Goal: Task Accomplishment & Management: Use online tool/utility

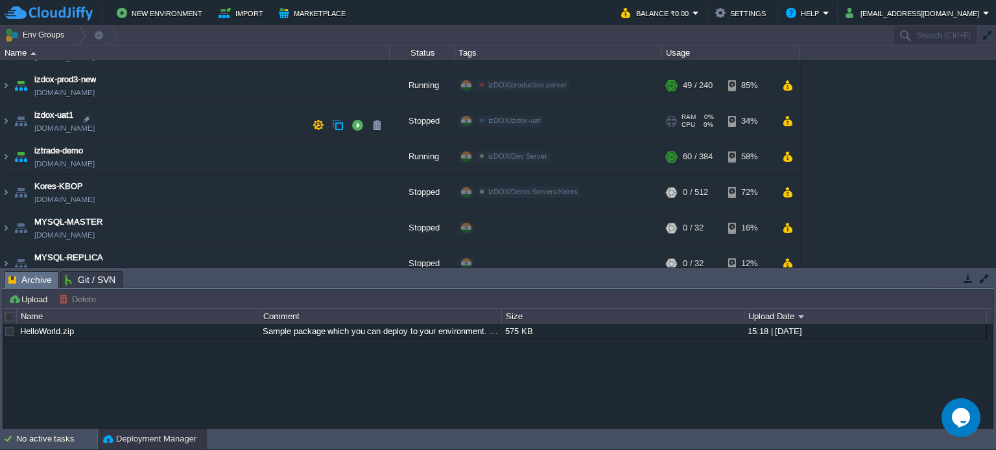
scroll to position [325, 0]
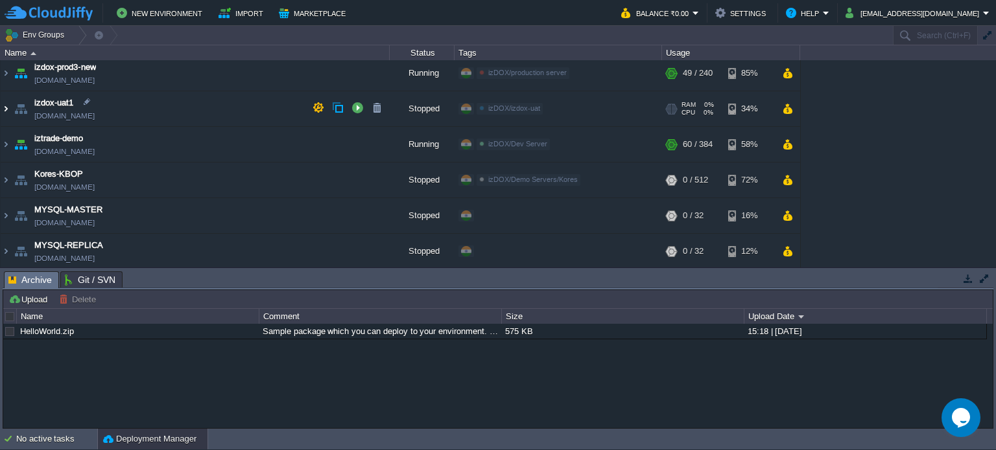
click at [3, 106] on img at bounding box center [6, 108] width 10 height 35
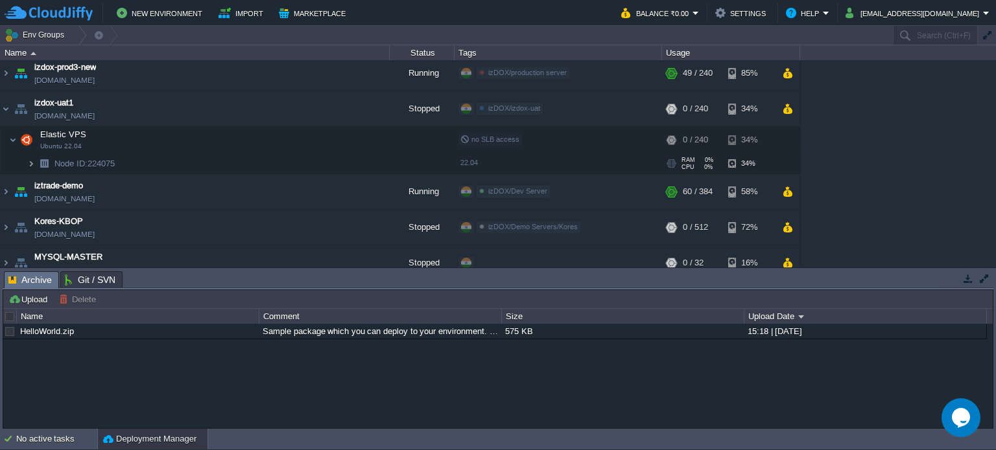
click at [29, 165] on img at bounding box center [31, 164] width 8 height 20
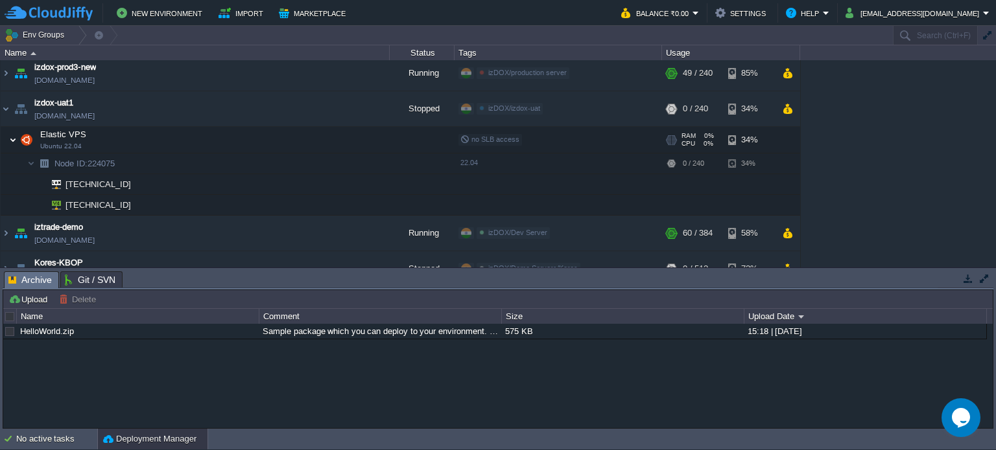
click at [12, 135] on img at bounding box center [13, 140] width 8 height 26
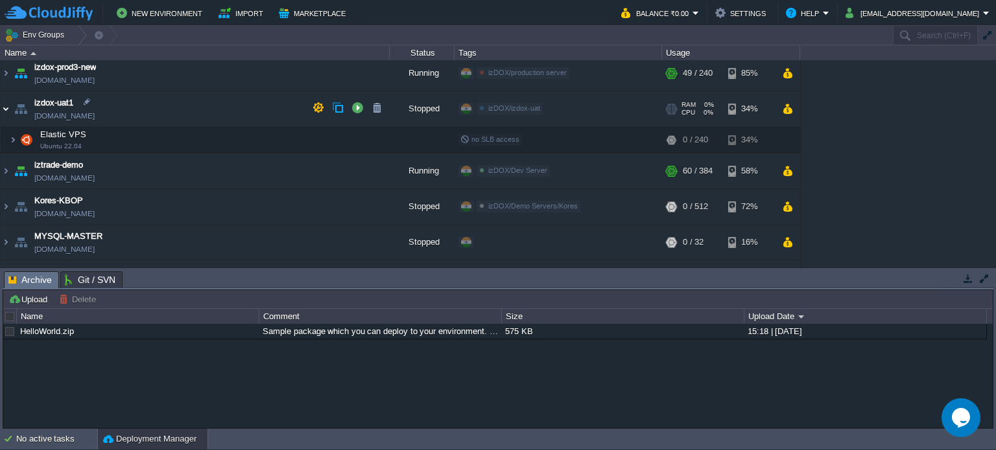
click at [5, 106] on img at bounding box center [6, 108] width 10 height 35
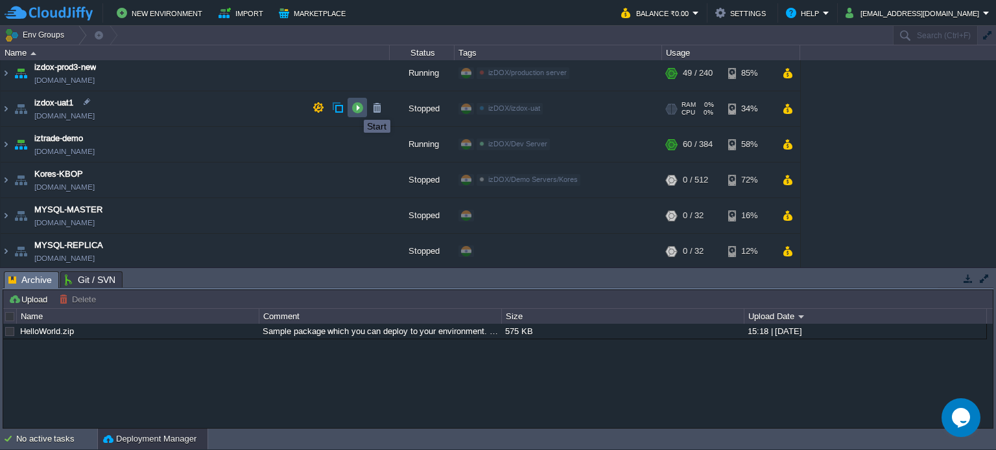
click at [354, 108] on button "button" at bounding box center [357, 108] width 12 height 12
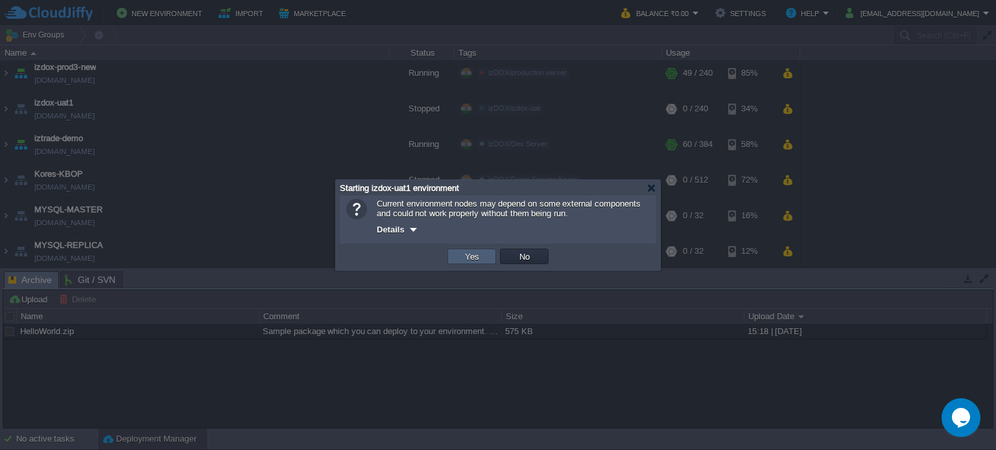
click at [469, 257] on button "Yes" at bounding box center [472, 257] width 22 height 12
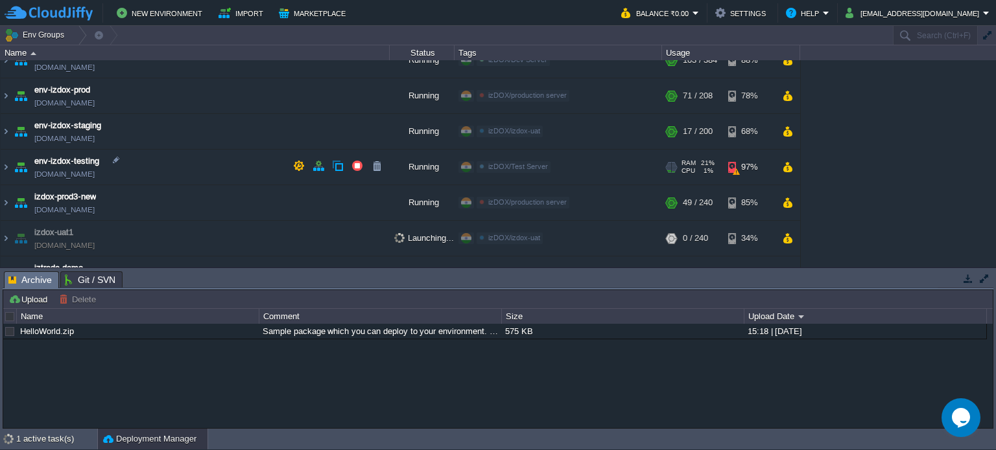
scroll to position [261, 0]
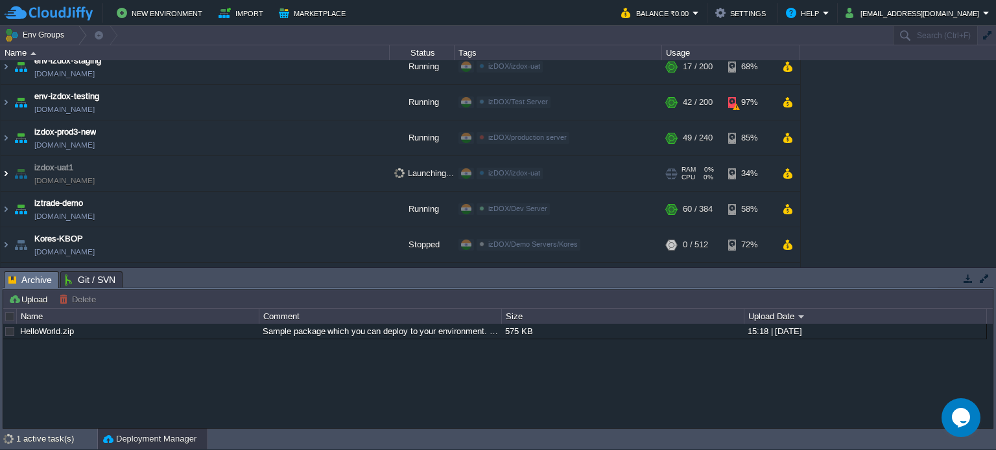
click at [7, 173] on img at bounding box center [6, 173] width 10 height 35
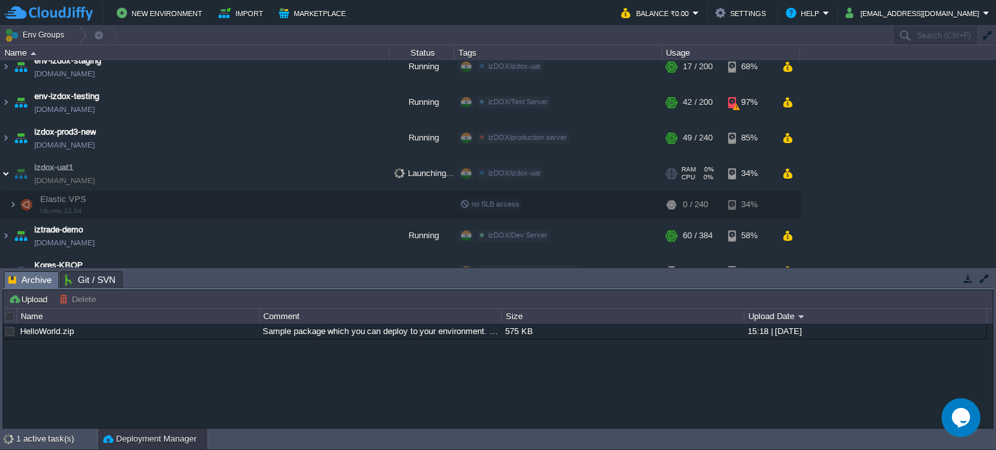
click at [7, 173] on img at bounding box center [6, 173] width 10 height 35
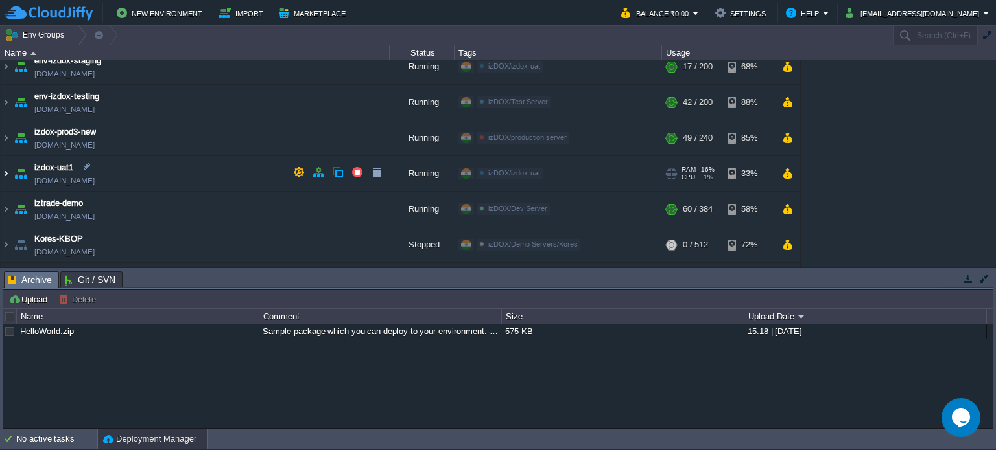
click at [5, 170] on img at bounding box center [6, 173] width 10 height 35
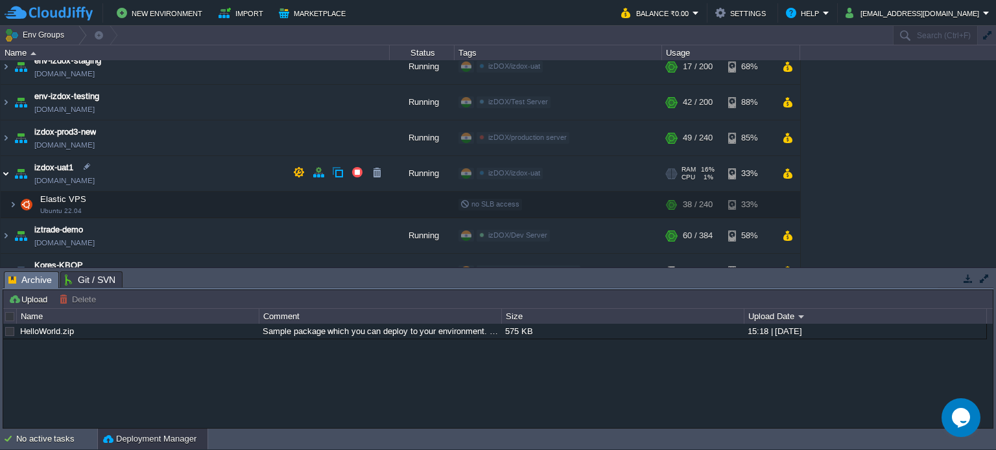
click at [6, 174] on img at bounding box center [6, 173] width 10 height 35
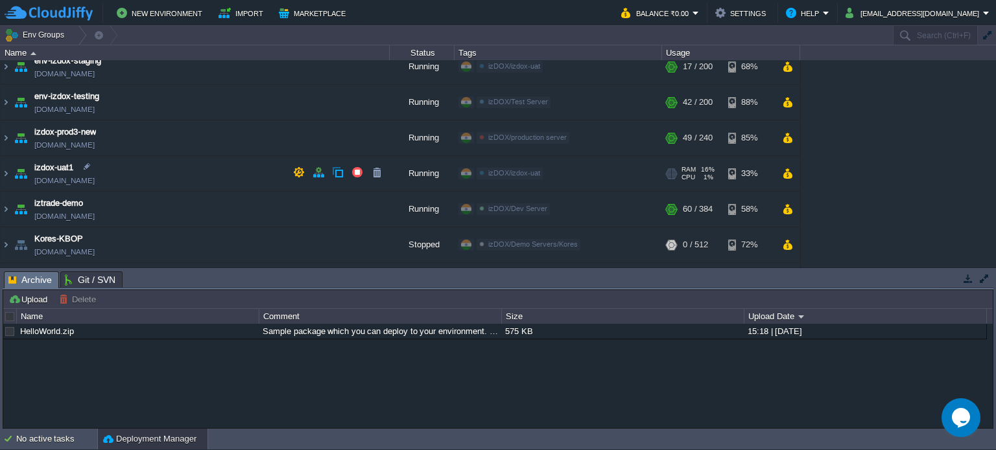
click at [95, 176] on span "[DOMAIN_NAME]" at bounding box center [64, 180] width 60 height 13
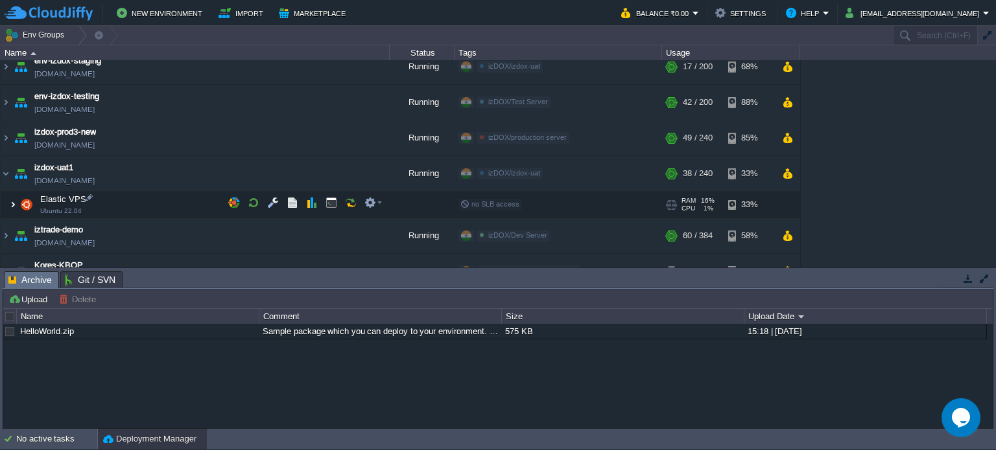
click at [13, 204] on img at bounding box center [13, 205] width 8 height 26
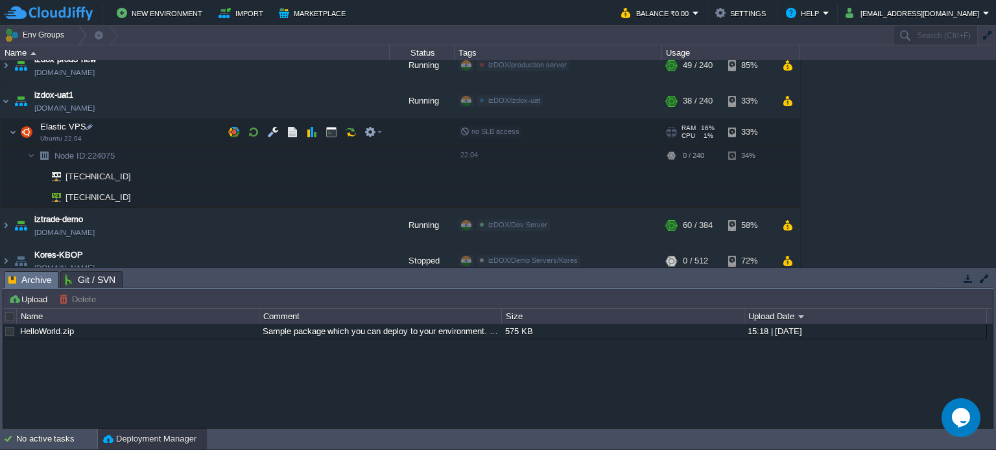
scroll to position [325, 0]
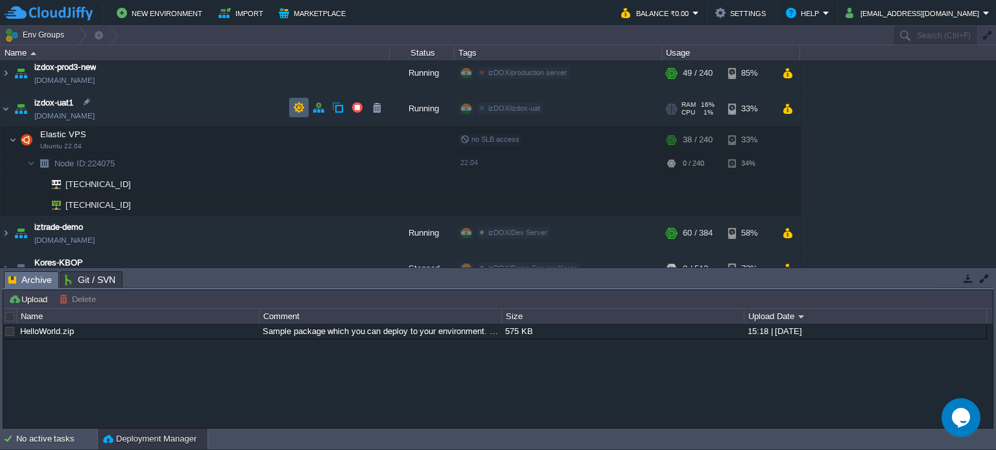
click at [296, 108] on button "button" at bounding box center [299, 108] width 12 height 12
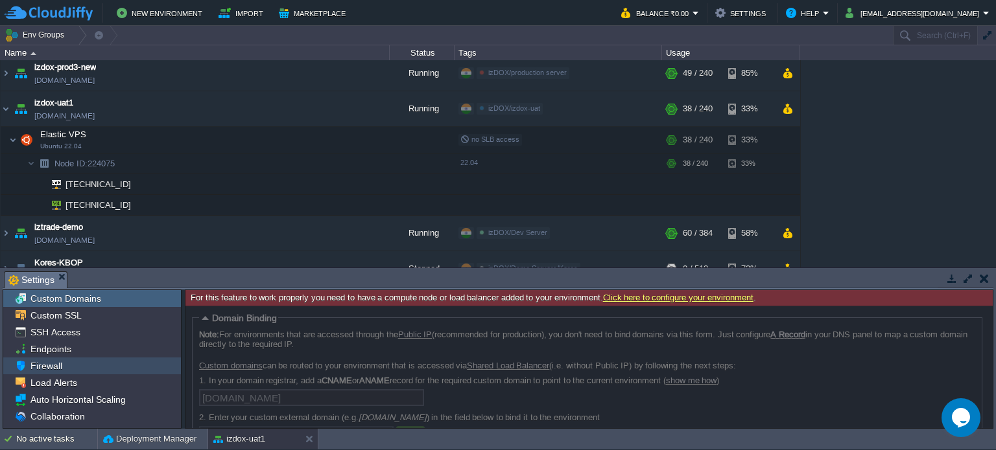
click at [62, 362] on div "Firewall" at bounding box center [92, 366] width 178 height 17
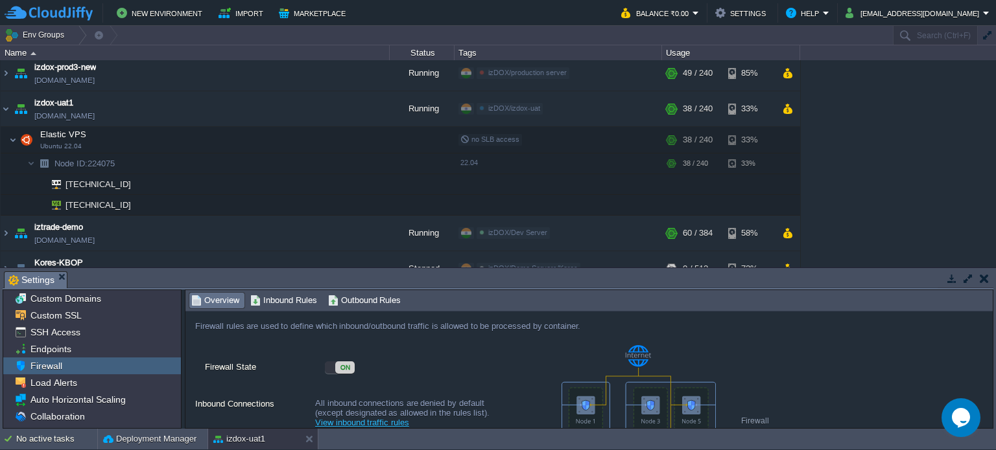
click at [268, 299] on span "Inbound Rules" at bounding box center [283, 301] width 67 height 14
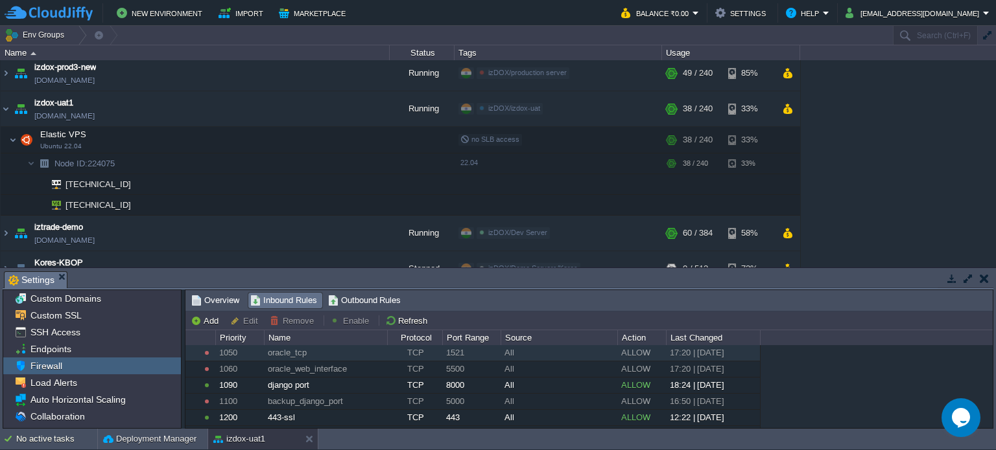
scroll to position [130, 0]
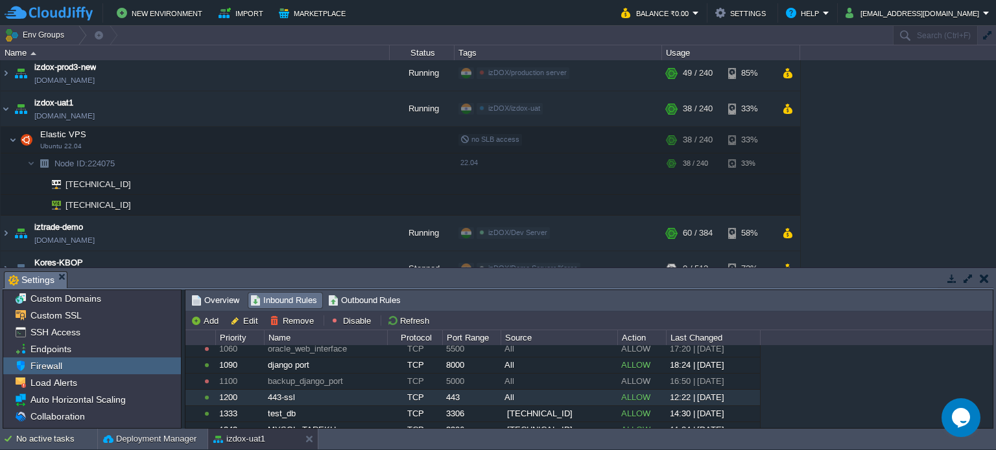
click at [463, 396] on div "443" at bounding box center [471, 398] width 57 height 16
click at [633, 396] on div "ALLOW" at bounding box center [641, 398] width 47 height 16
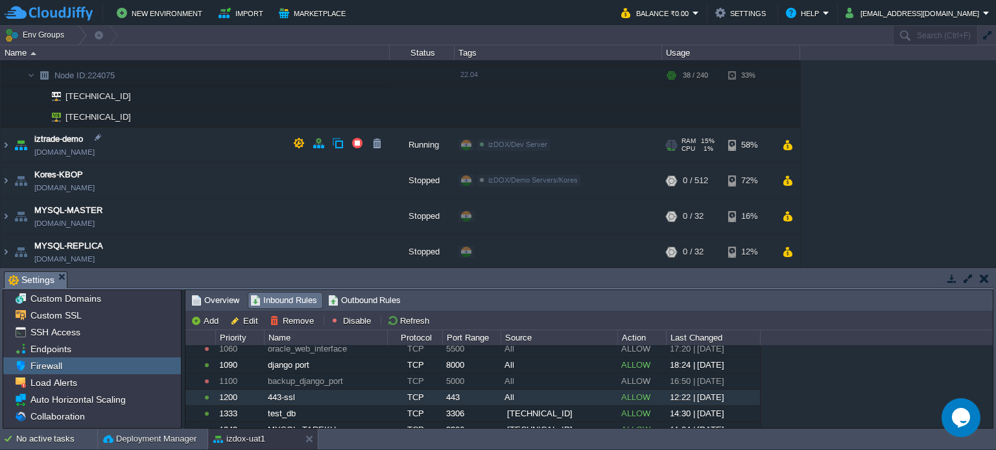
scroll to position [284, 0]
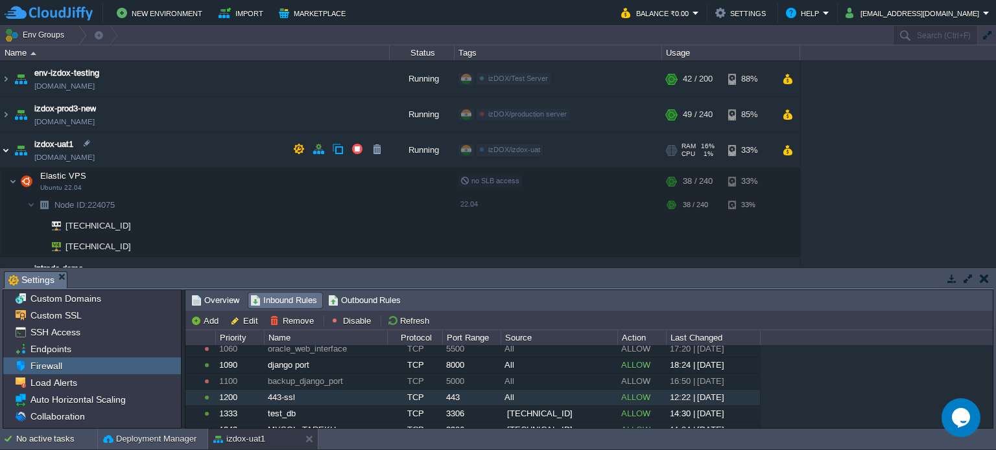
click at [5, 148] on img at bounding box center [6, 150] width 10 height 35
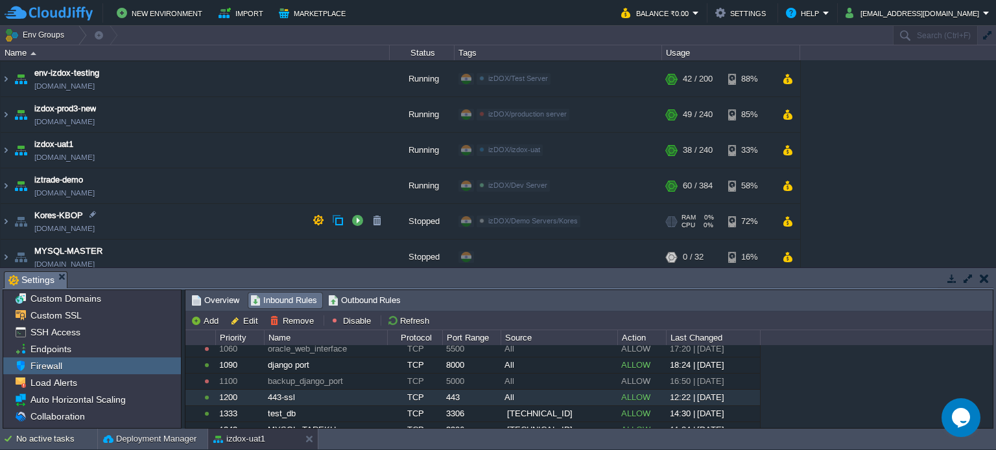
scroll to position [325, 0]
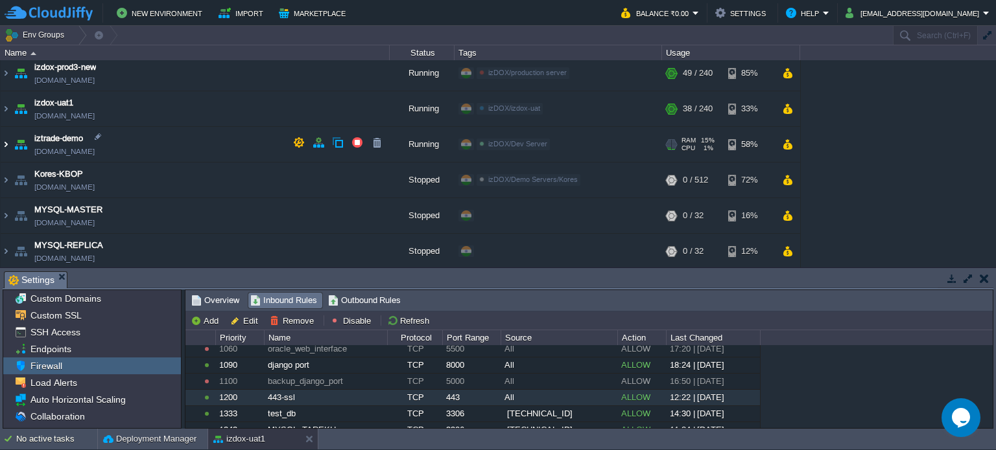
click at [5, 144] on img at bounding box center [6, 144] width 10 height 35
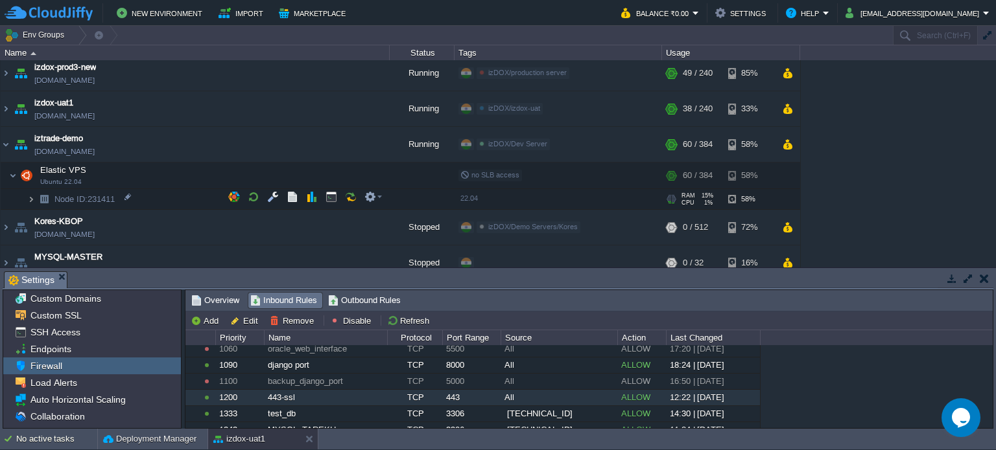
click at [29, 194] on img at bounding box center [31, 199] width 8 height 20
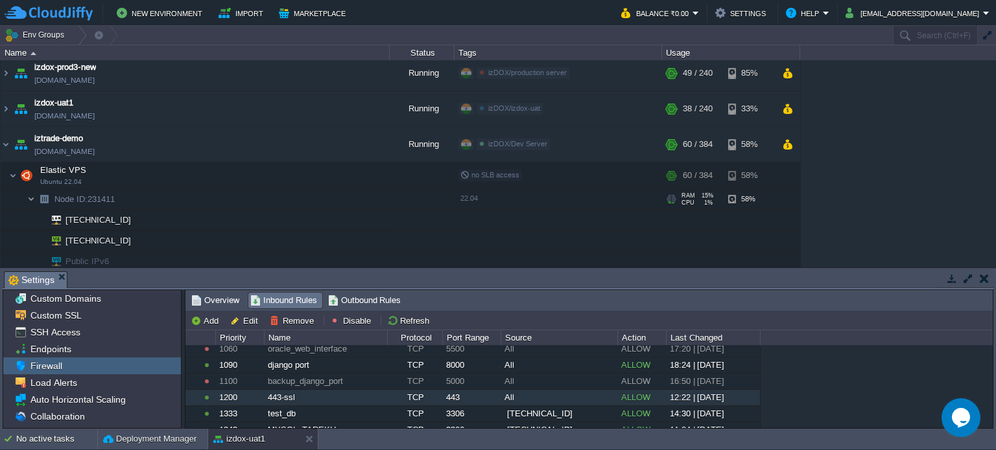
click at [29, 194] on img at bounding box center [31, 199] width 8 height 20
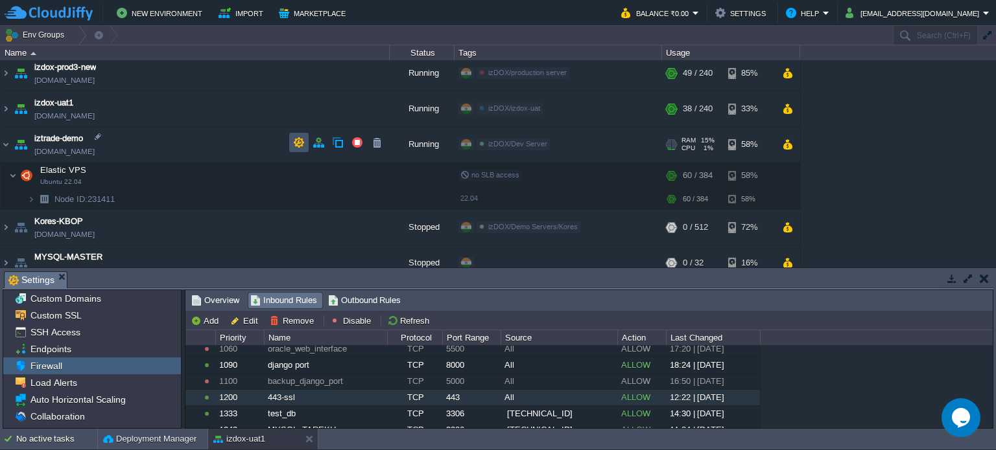
click at [298, 139] on button "button" at bounding box center [299, 143] width 12 height 12
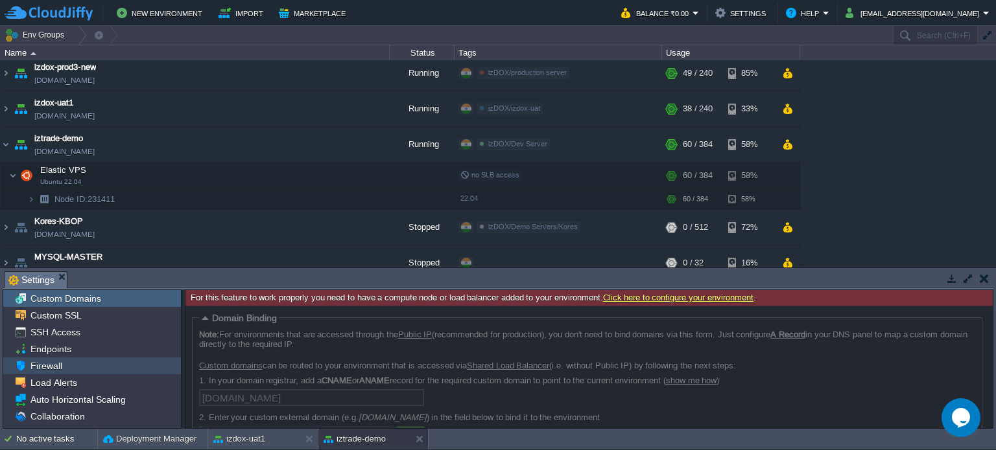
click at [65, 360] on div "Firewall" at bounding box center [92, 366] width 178 height 17
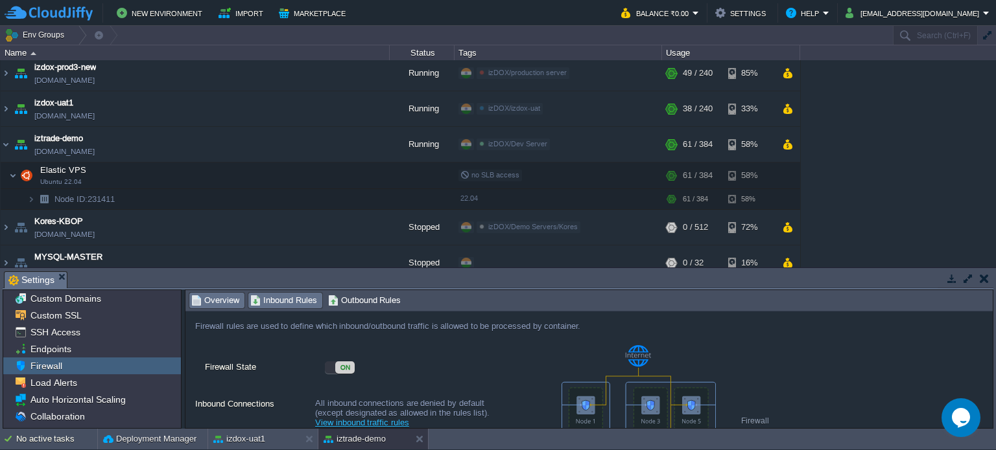
click at [290, 303] on span "Inbound Rules" at bounding box center [283, 301] width 67 height 14
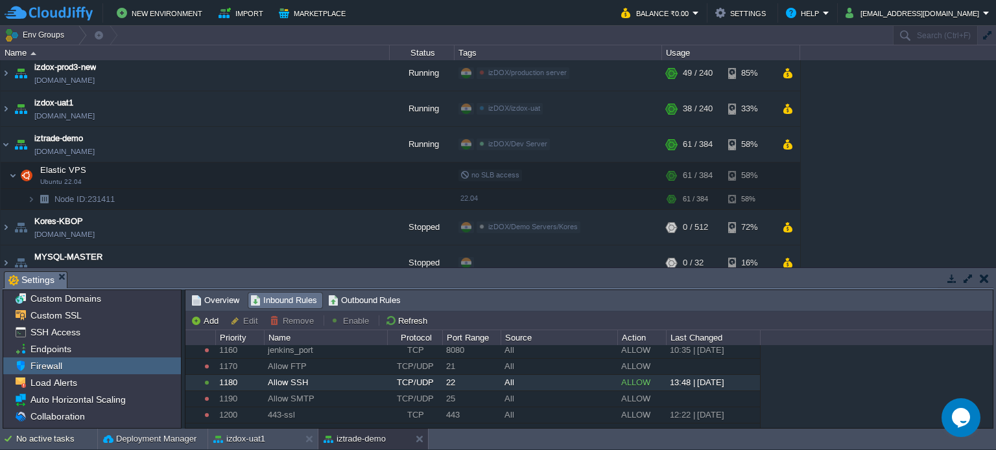
scroll to position [312, 0]
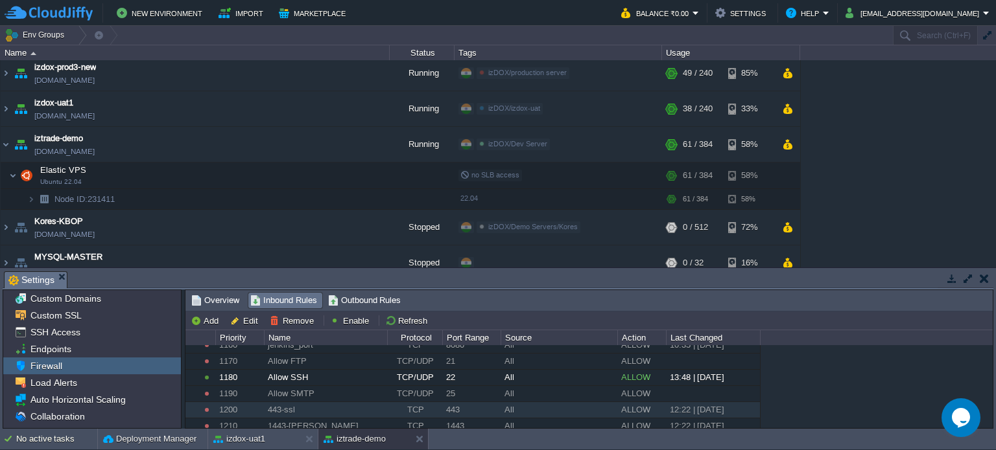
click at [485, 402] on div "443" at bounding box center [471, 410] width 57 height 16
click at [337, 317] on button "Enable" at bounding box center [351, 321] width 43 height 12
